Goal: Download file/media

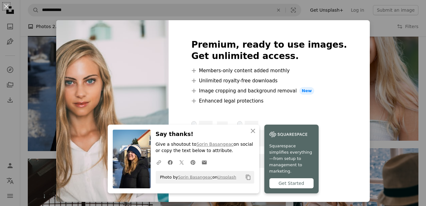
scroll to position [662, 0]
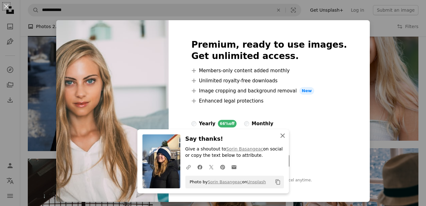
click at [283, 137] on icon "An X shape" at bounding box center [283, 136] width 8 height 8
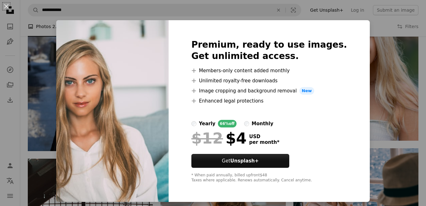
click at [373, 54] on div "An X shape Premium, ready to use images. Get unlimited access. A plus sign Memb…" at bounding box center [213, 103] width 426 height 206
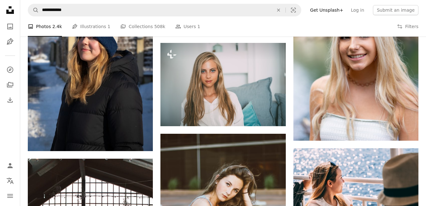
scroll to position [662, 0]
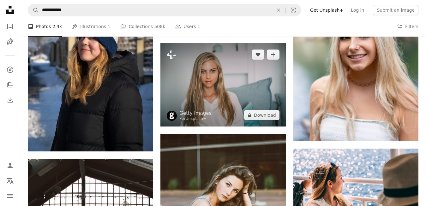
click at [250, 88] on img at bounding box center [222, 85] width 125 height 84
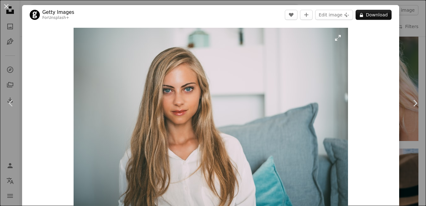
click at [276, 117] on img "Zoom in on this image" at bounding box center [211, 119] width 274 height 183
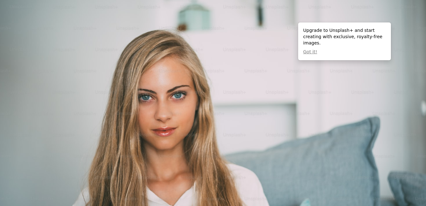
scroll to position [37, 0]
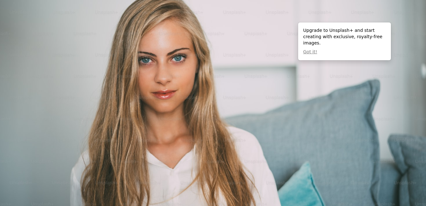
click at [276, 117] on img "Zoom out on this image" at bounding box center [213, 104] width 427 height 285
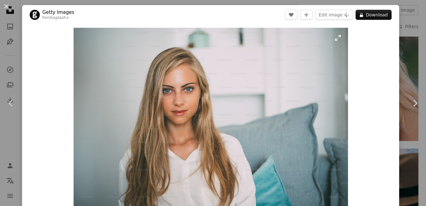
click at [152, 88] on img "Zoom in on this image" at bounding box center [211, 119] width 274 height 183
